Goal: Information Seeking & Learning: Learn about a topic

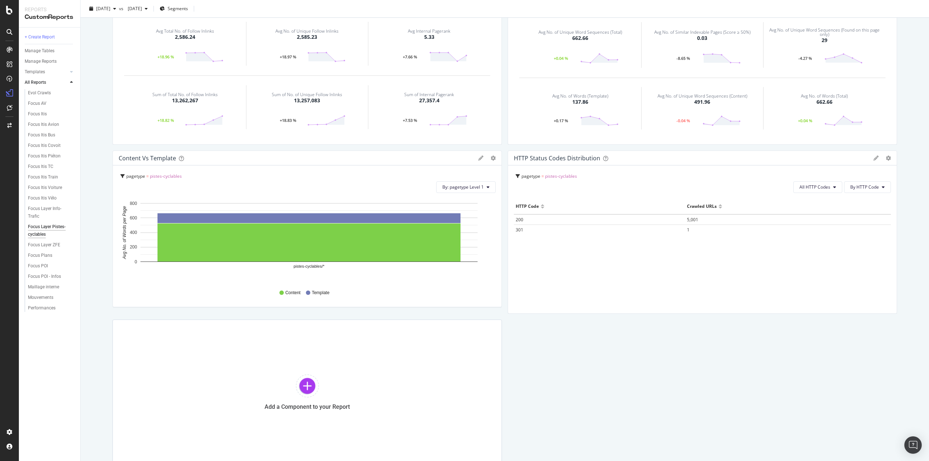
scroll to position [472, 0]
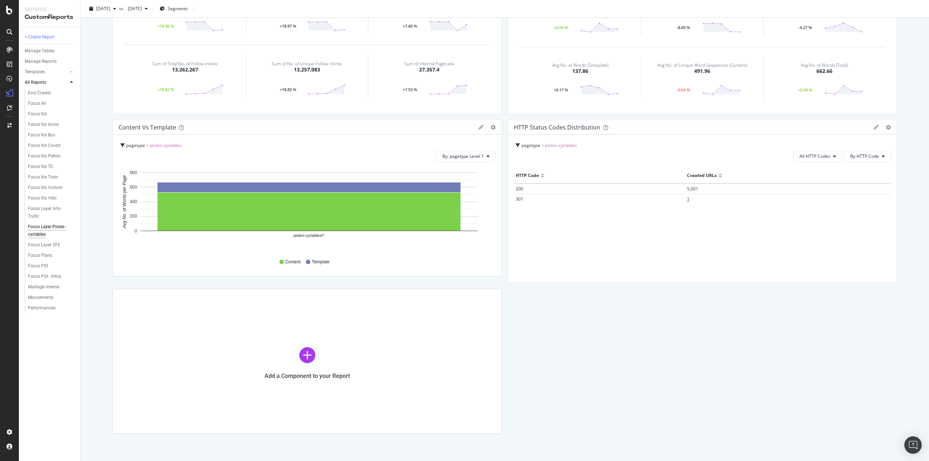
click at [687, 198] on span "1" at bounding box center [688, 199] width 3 height 6
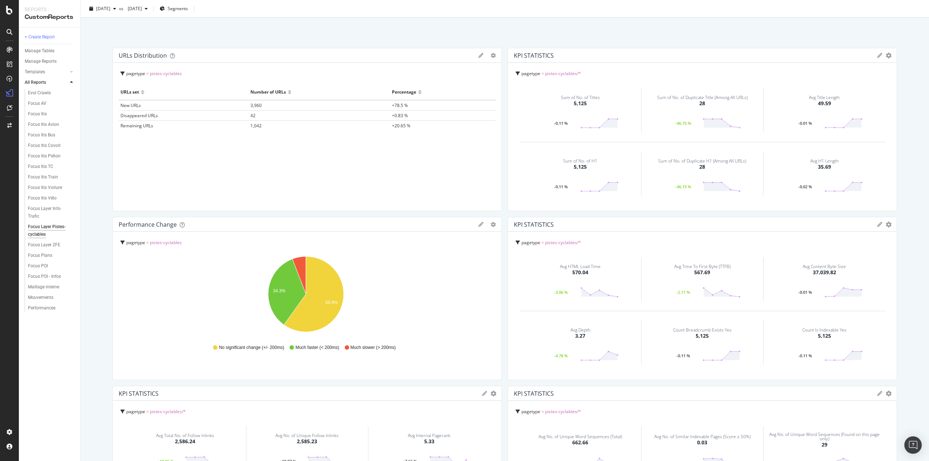
scroll to position [0, 0]
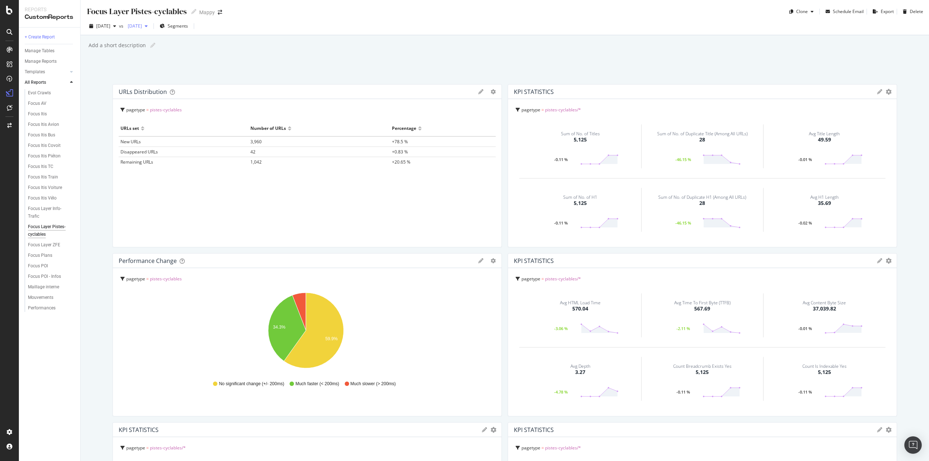
click at [142, 28] on span "[DATE]" at bounding box center [133, 26] width 17 height 6
click at [152, 90] on div "2025 Jul. 8th" at bounding box center [159, 87] width 39 height 7
click at [49, 244] on div "Focus Layer ZFE" at bounding box center [44, 245] width 32 height 8
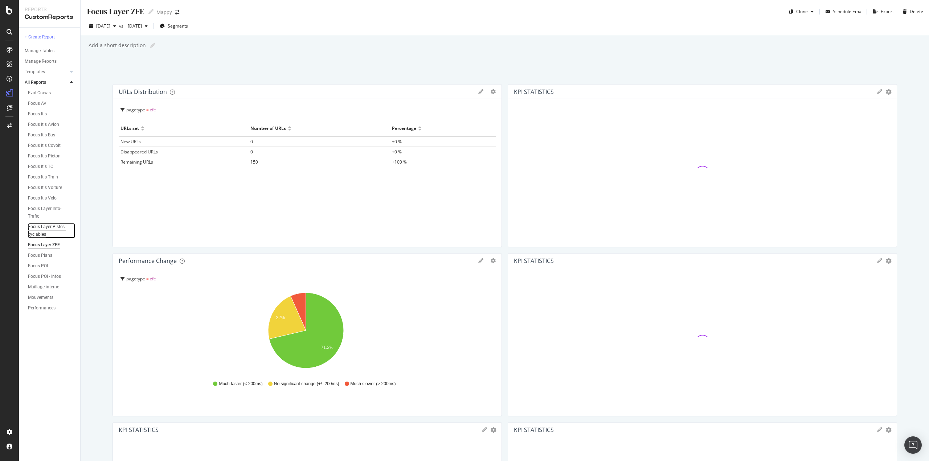
click at [50, 225] on div "Focus Layer Pistes-cyclables" at bounding box center [49, 230] width 42 height 15
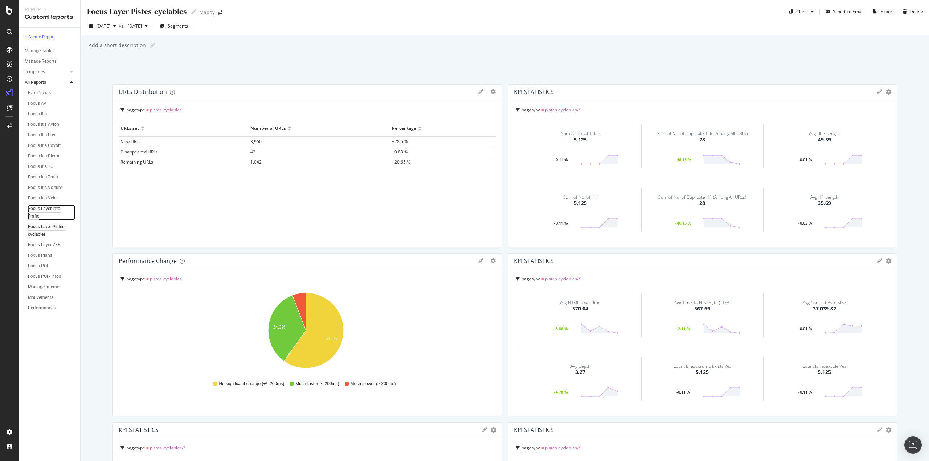
click at [50, 208] on div "Focus Layer Info-Trafic" at bounding box center [48, 212] width 41 height 15
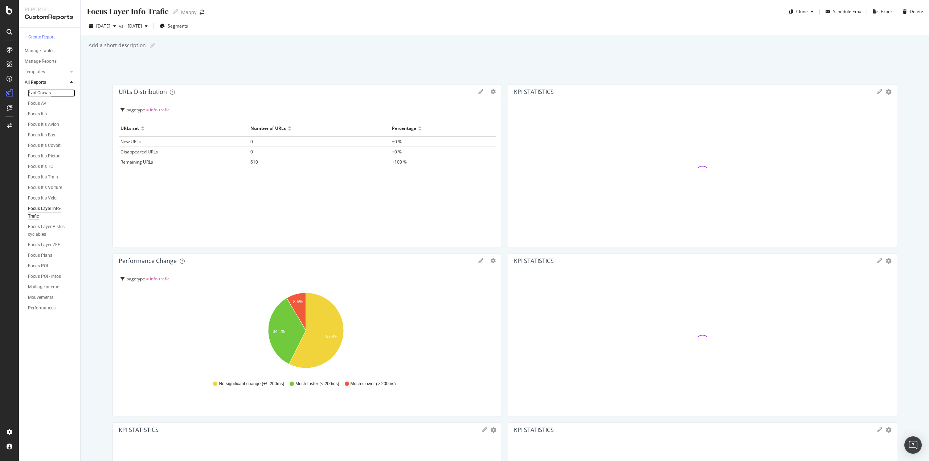
click at [49, 94] on div "Evol Crawls" at bounding box center [39, 93] width 23 height 8
